Goal: Navigation & Orientation: Find specific page/section

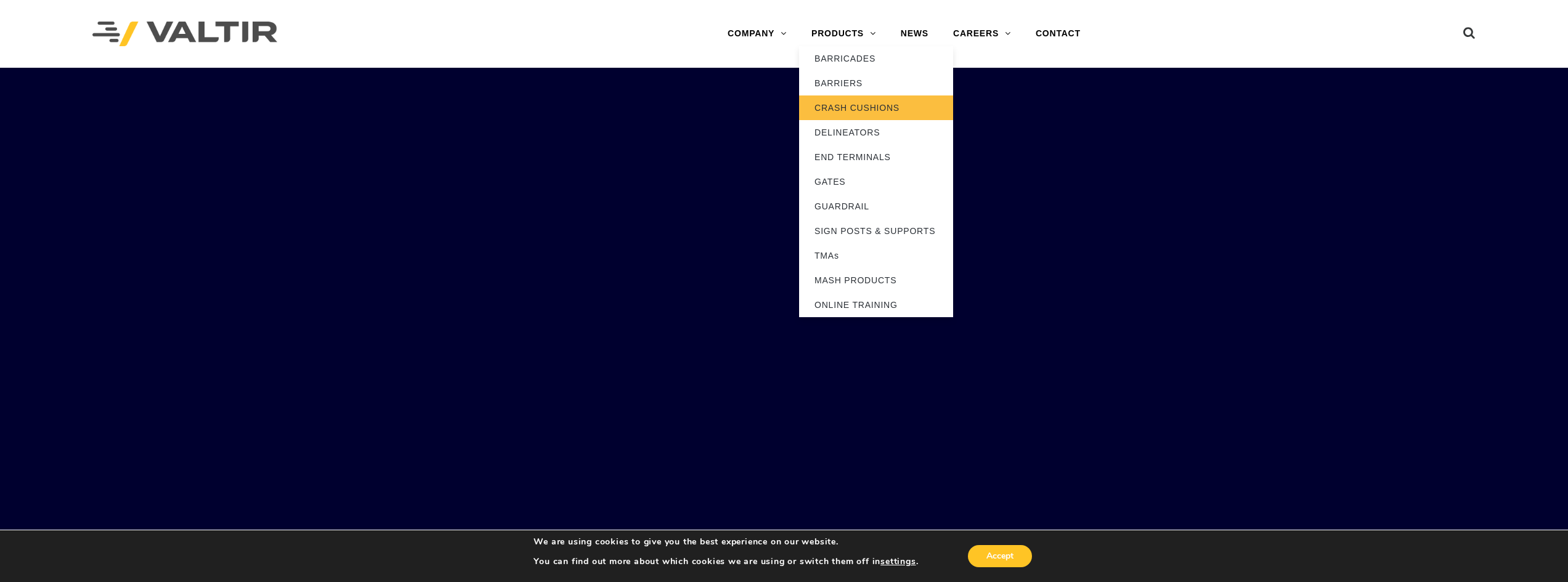
click at [854, 108] on link "CRASH CUSHIONS" at bounding box center [876, 107] width 154 height 24
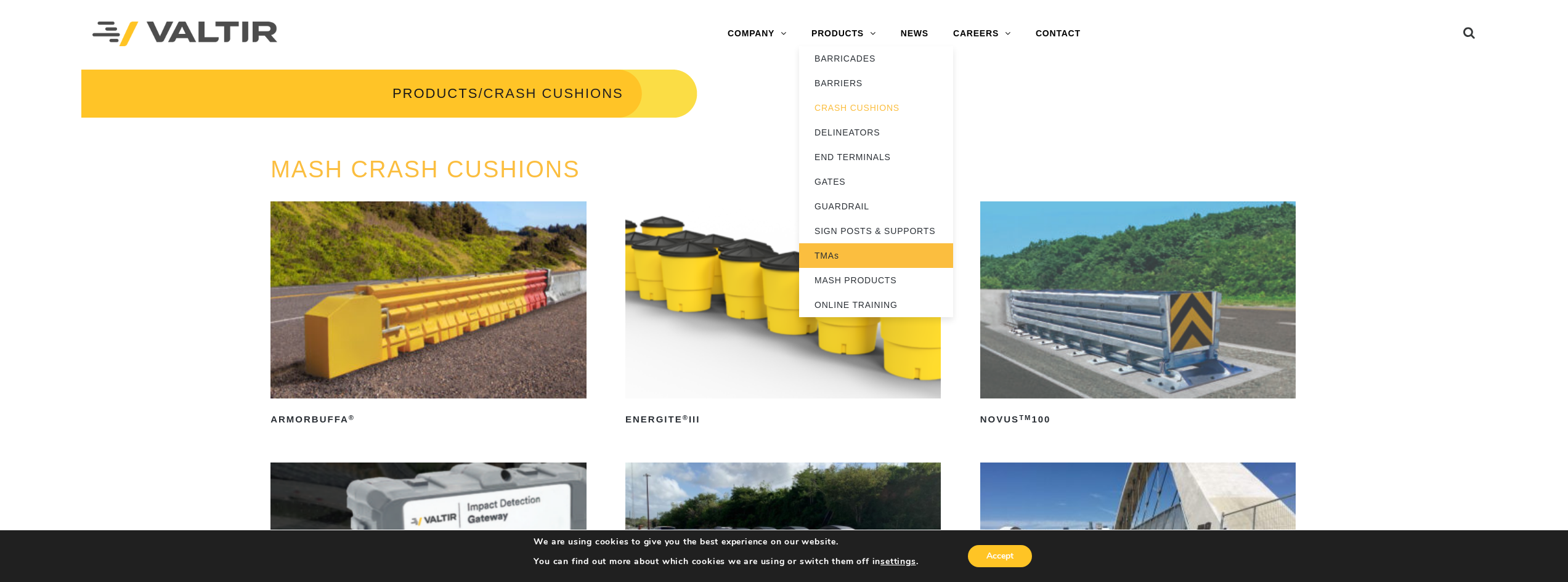
click at [833, 253] on link "TMAs" at bounding box center [876, 255] width 154 height 24
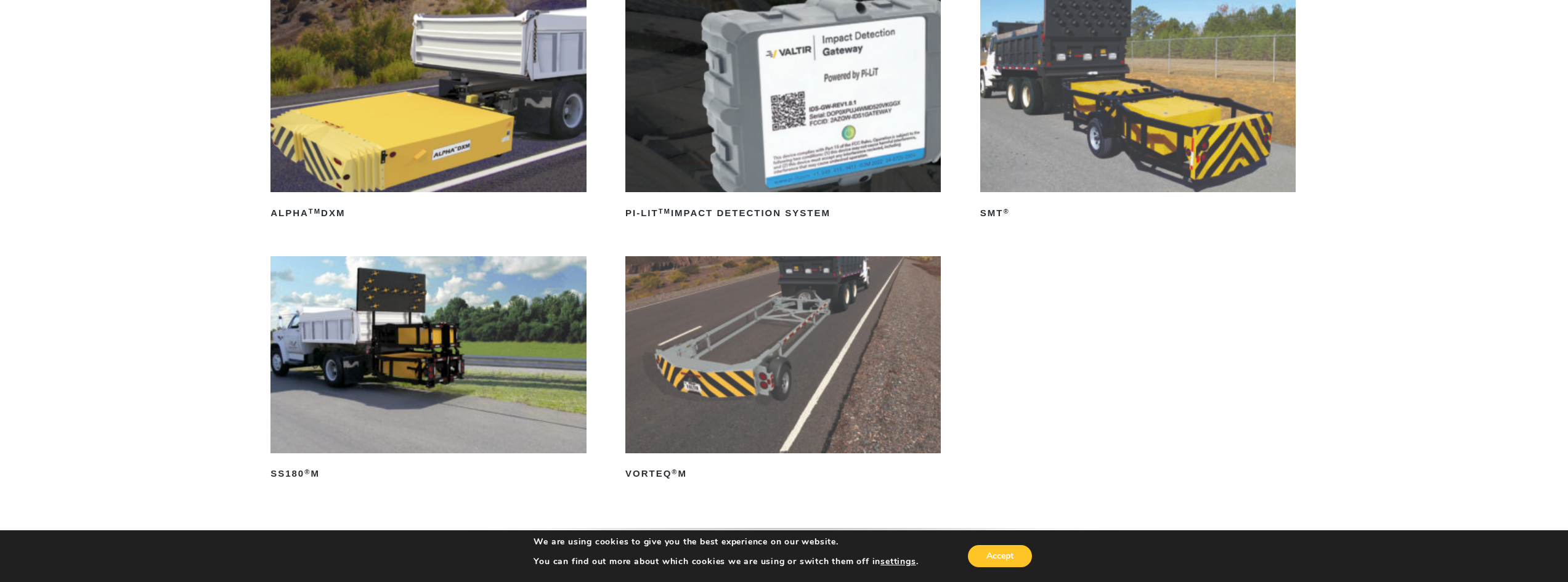
scroll to position [184, 0]
